Goal: Book appointment/travel/reservation

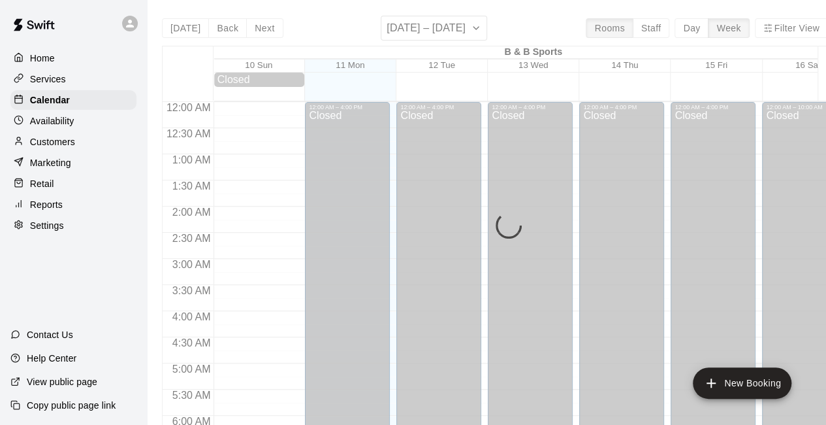
scroll to position [852, 0]
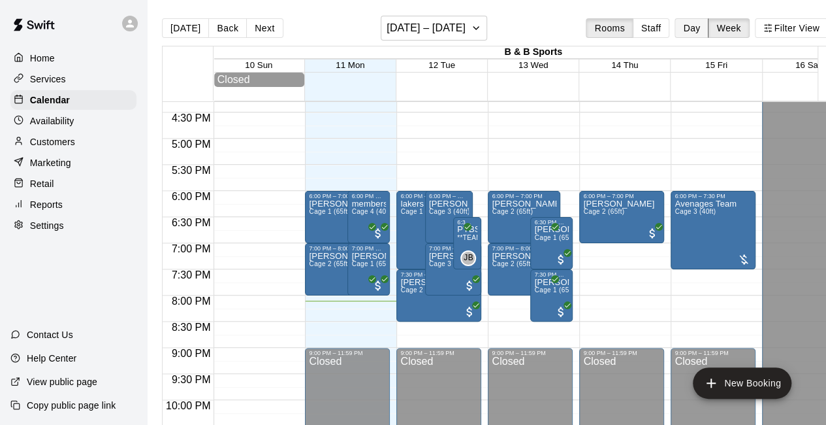
click at [700, 27] on button "Day" at bounding box center [692, 28] width 34 height 20
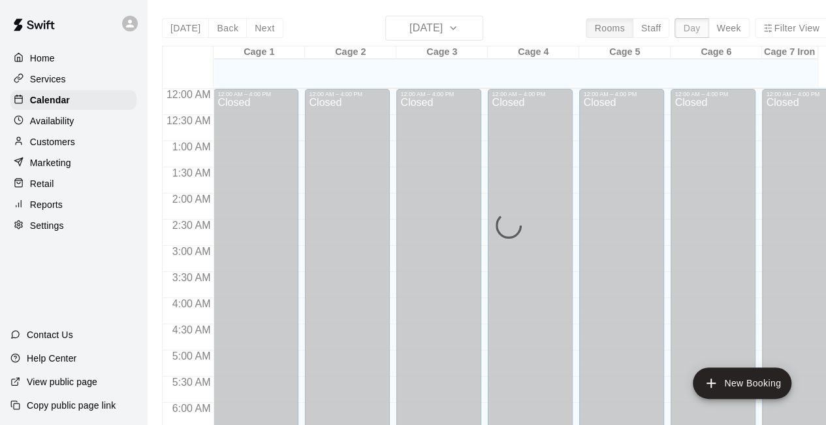
scroll to position [901, 0]
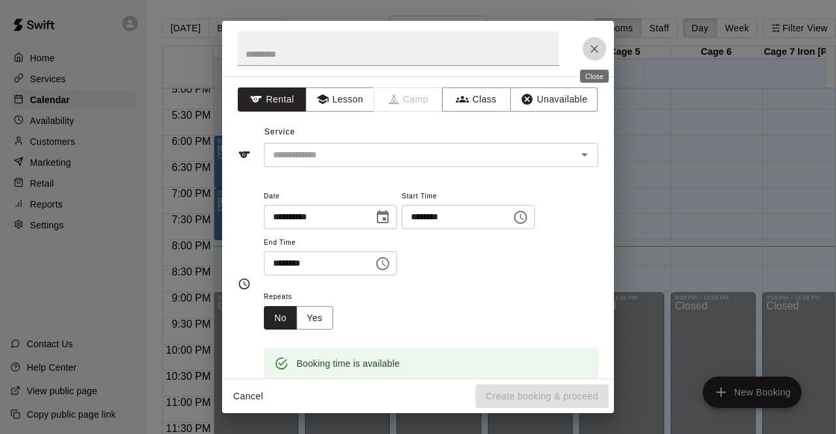
click at [592, 48] on icon "Close" at bounding box center [594, 48] width 13 height 13
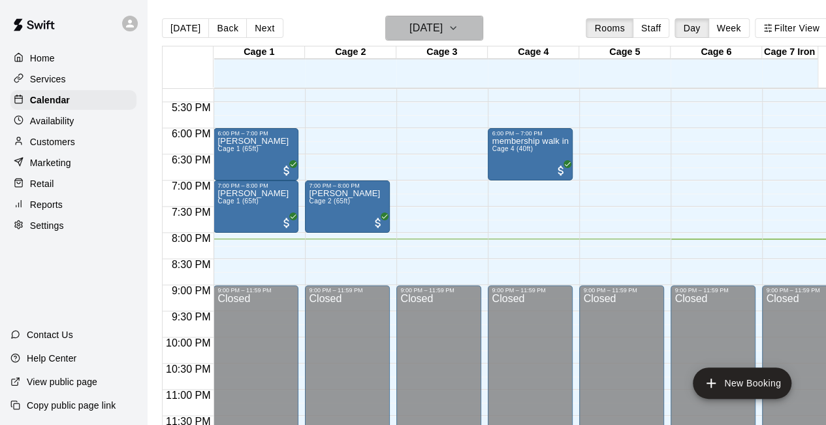
click at [472, 39] on button "[DATE]" at bounding box center [434, 28] width 98 height 25
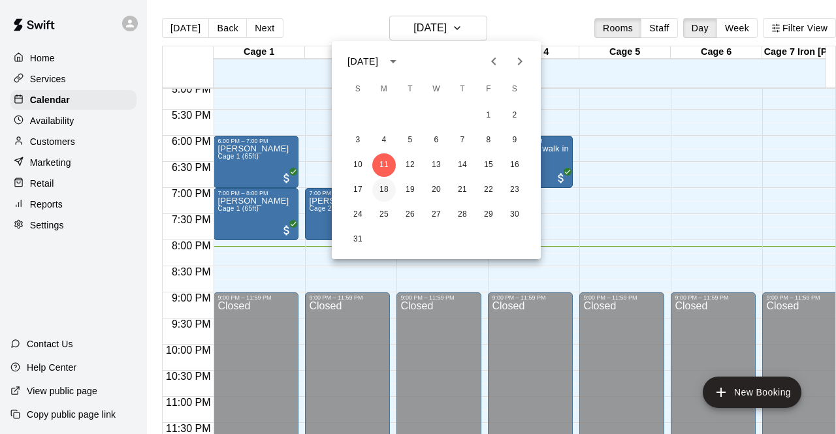
click at [378, 190] on button "18" at bounding box center [384, 190] width 24 height 24
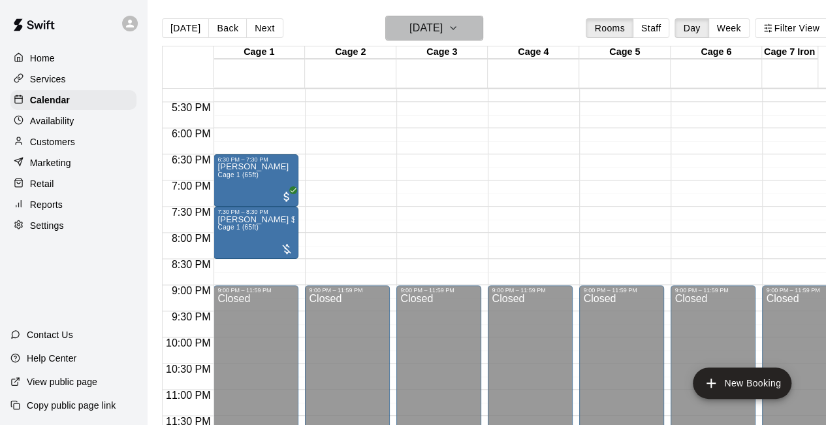
click at [459, 29] on icon "button" at bounding box center [453, 28] width 10 height 16
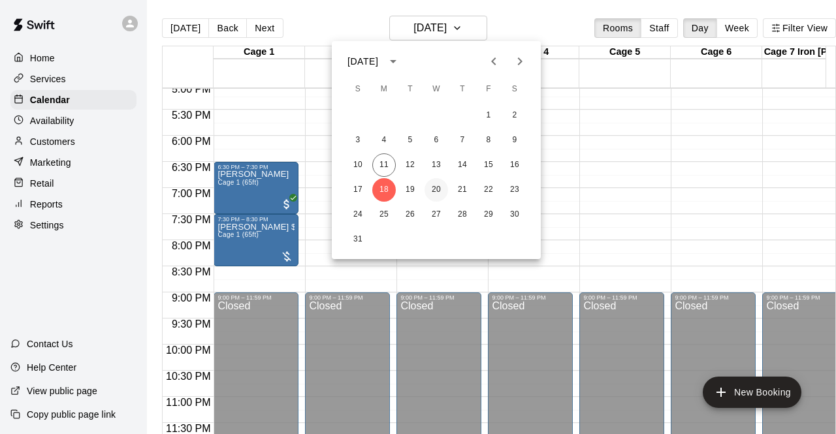
click at [440, 184] on button "20" at bounding box center [437, 190] width 24 height 24
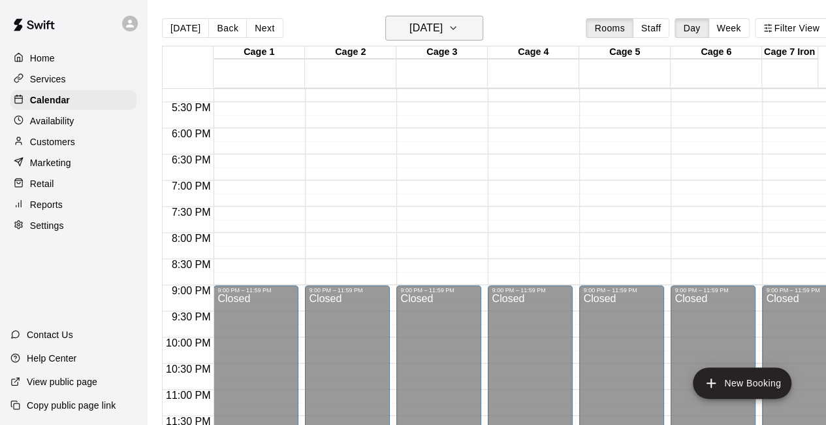
drag, startPoint x: 440, startPoint y: 184, endPoint x: 482, endPoint y: 31, distance: 159.1
click at [482, 31] on div "[DATE] Back [DATE][DATE] Rooms Staff Day Week Filter View Cage 1 20 Wed Cage 2 …" at bounding box center [495, 228] width 666 height 425
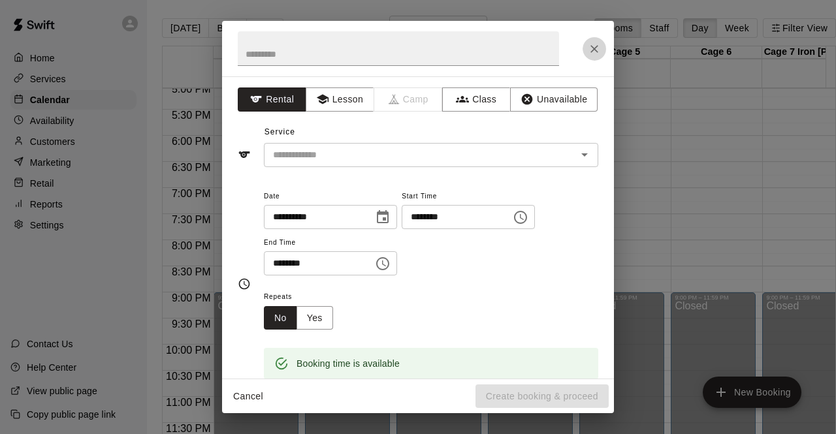
click at [584, 47] on button "Close" at bounding box center [595, 49] width 24 height 24
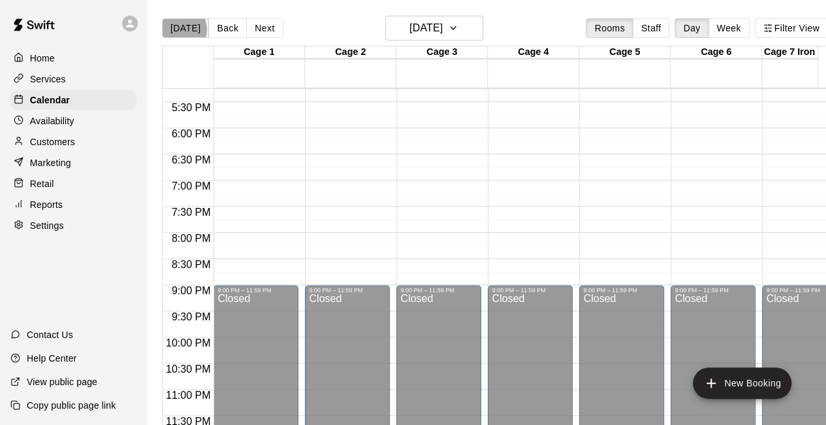
click at [181, 29] on button "[DATE]" at bounding box center [185, 28] width 47 height 20
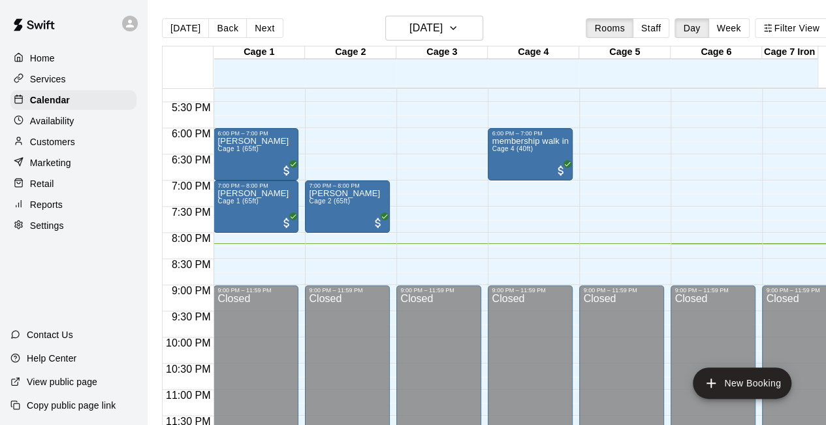
scroll to position [897, 0]
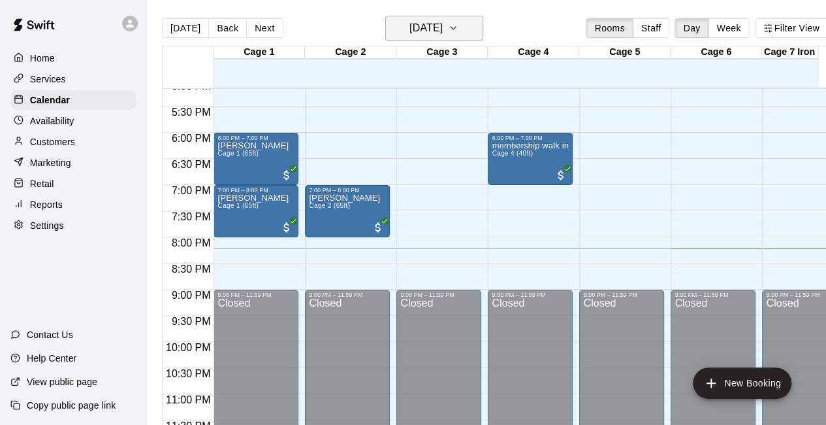
click at [475, 37] on button "[DATE]" at bounding box center [434, 28] width 98 height 25
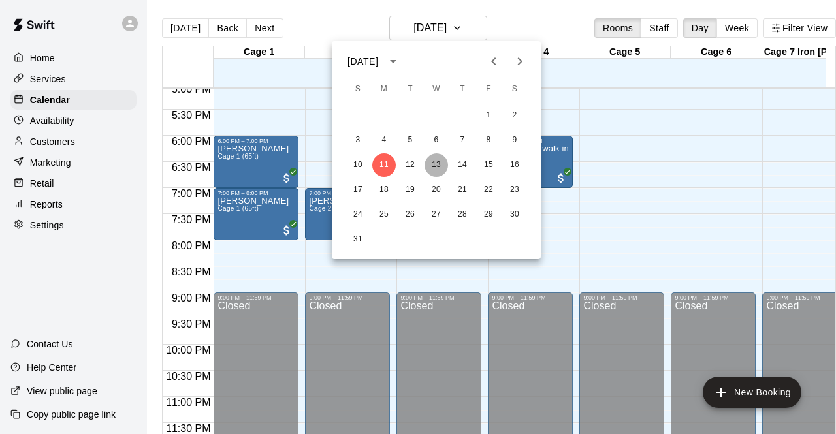
click at [440, 163] on button "13" at bounding box center [437, 165] width 24 height 24
